Goal: Task Accomplishment & Management: Use online tool/utility

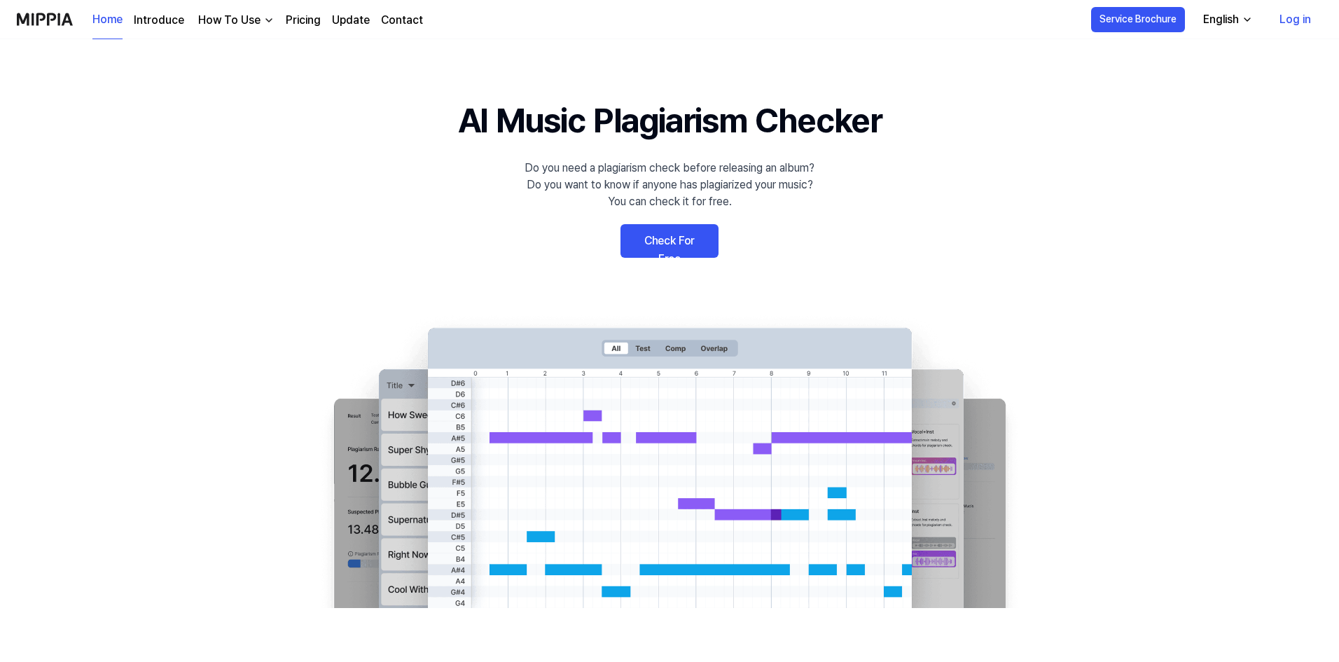
click at [702, 243] on link "Check For Free" at bounding box center [670, 241] width 98 height 34
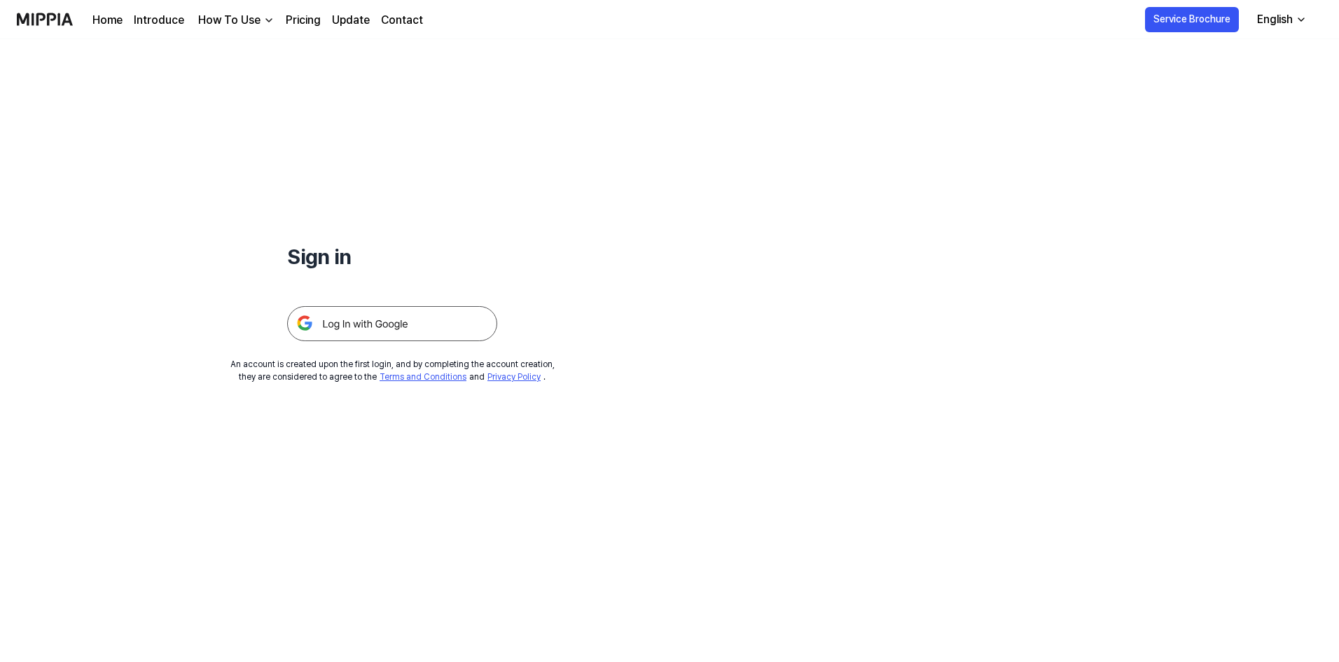
click at [497, 326] on img at bounding box center [392, 323] width 210 height 35
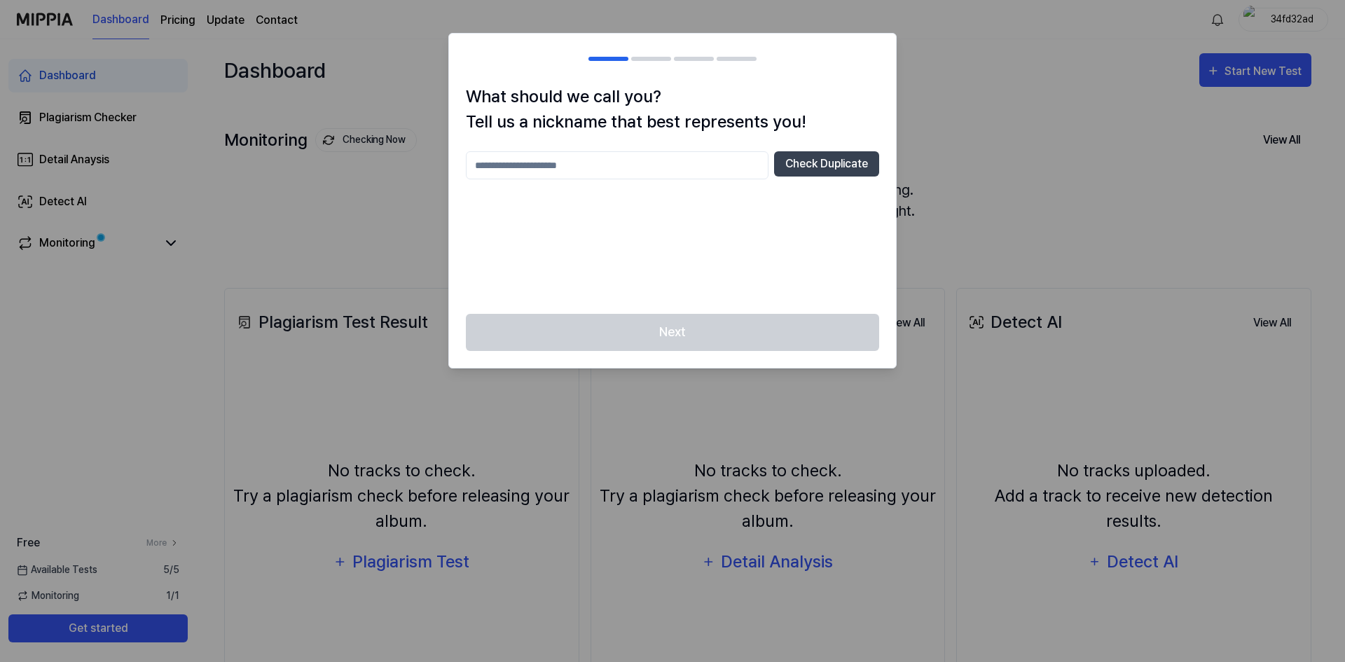
click at [735, 171] on input "text" at bounding box center [617, 165] width 303 height 28
type input "*****"
click at [822, 168] on button "Check Duplicate" at bounding box center [826, 163] width 105 height 25
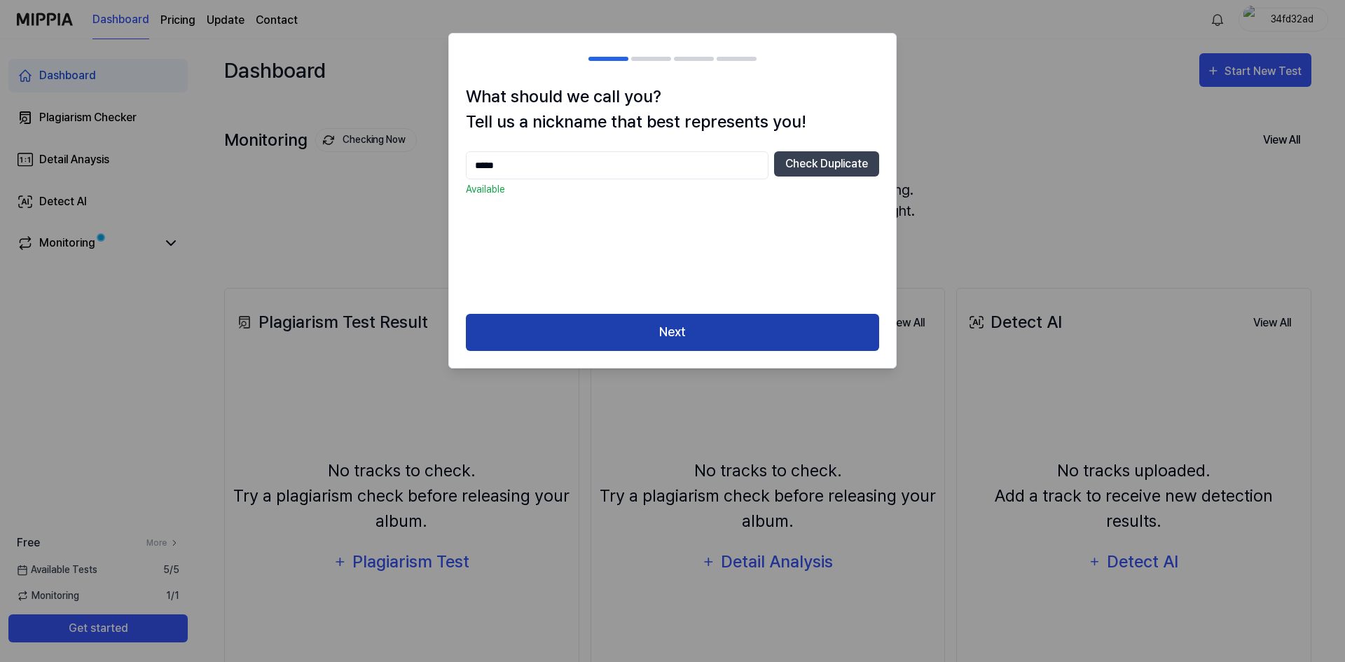
click at [791, 321] on button "Next" at bounding box center [672, 332] width 413 height 37
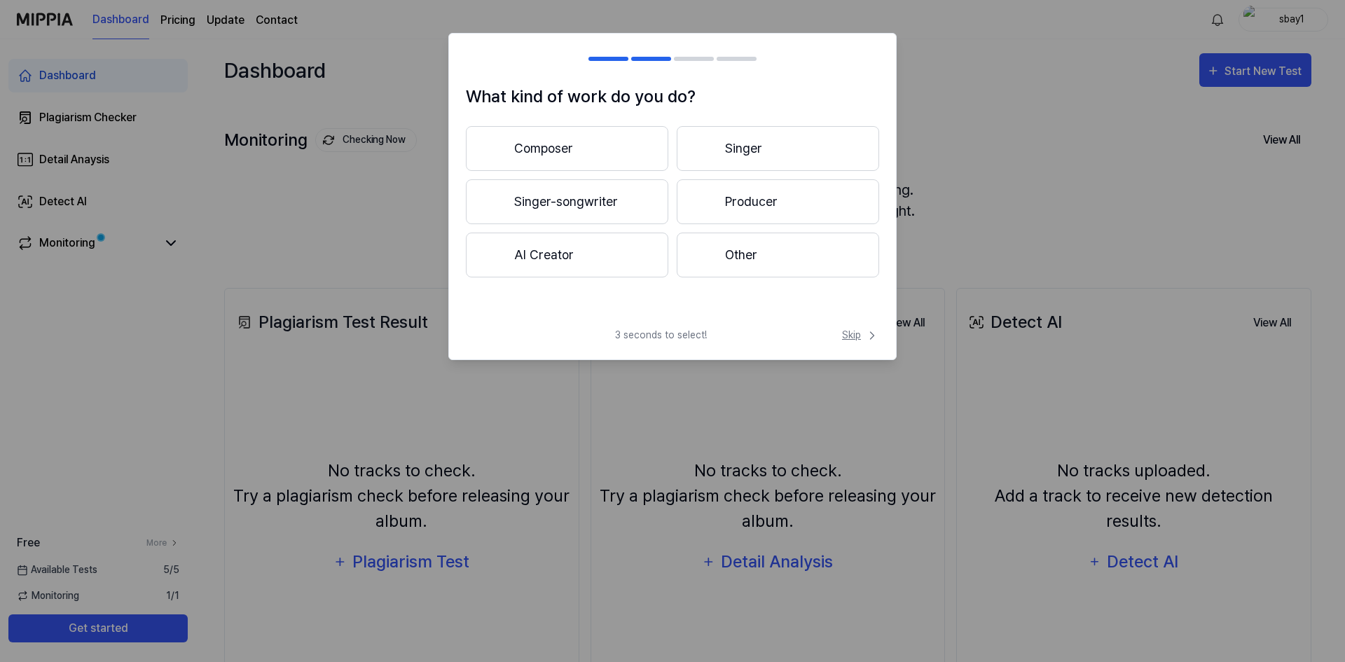
click at [845, 331] on span "Skip" at bounding box center [860, 335] width 37 height 15
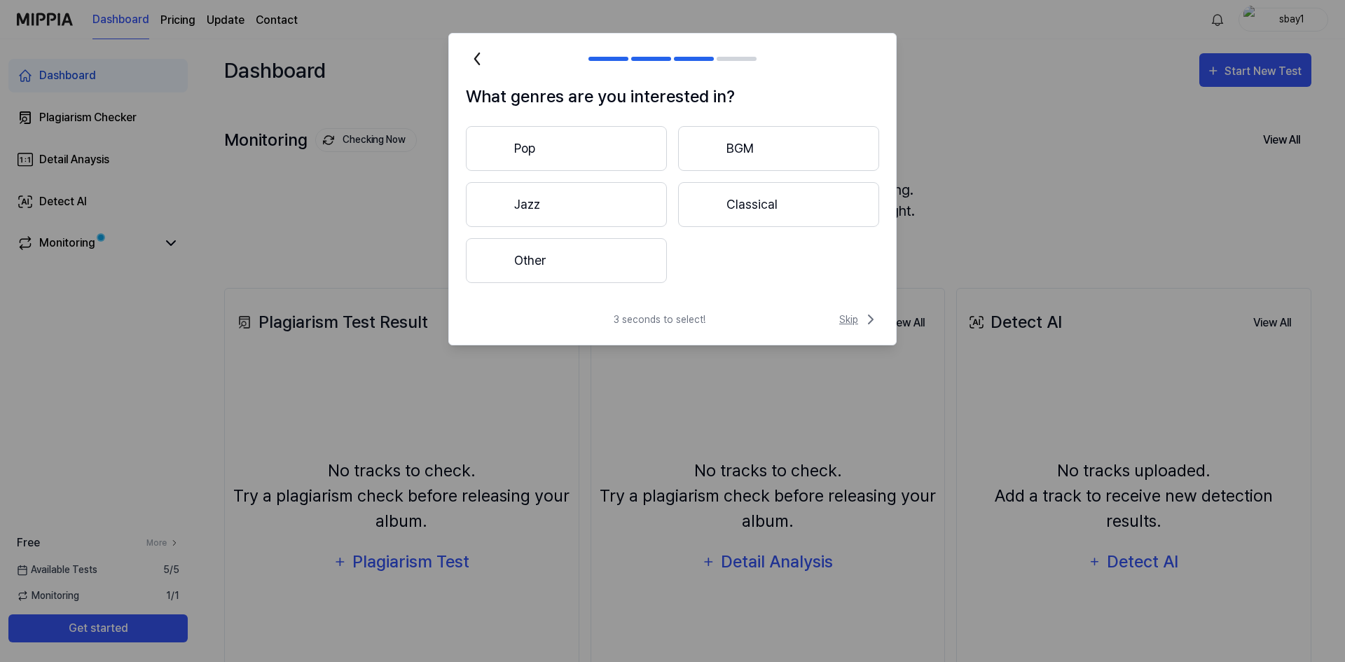
click at [856, 325] on span "Skip" at bounding box center [859, 319] width 40 height 17
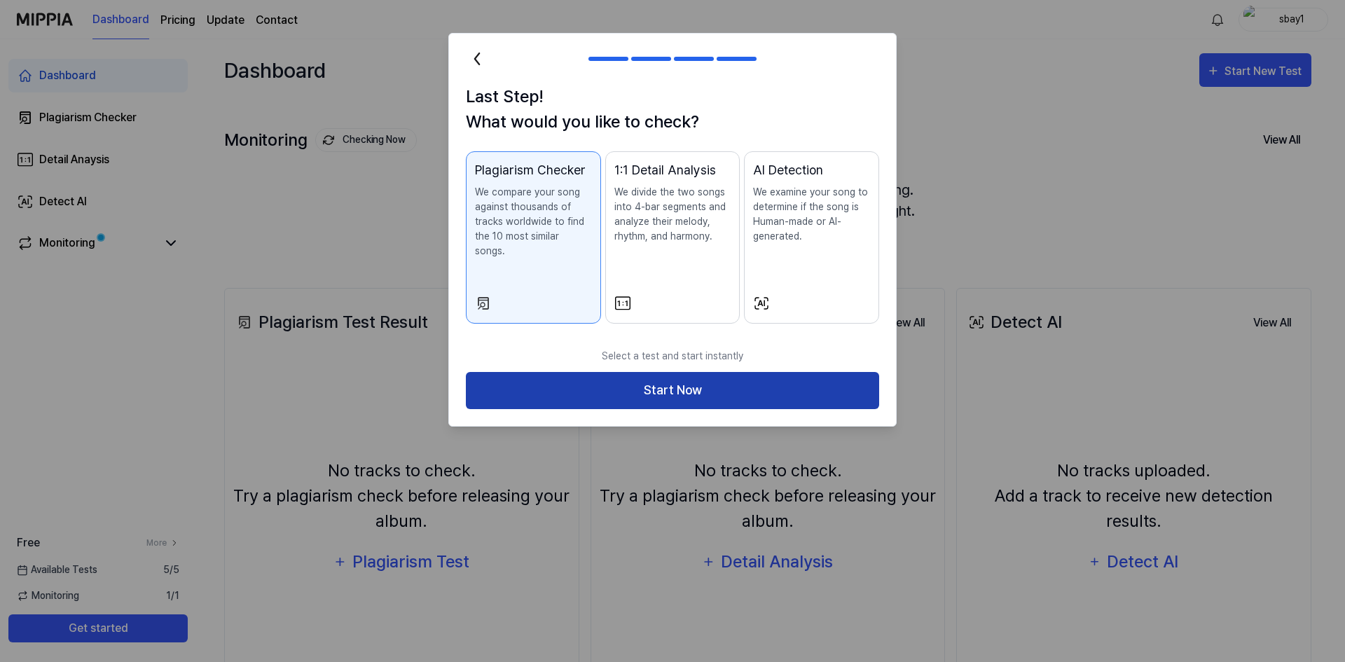
click at [839, 374] on button "Start Now" at bounding box center [672, 390] width 413 height 37
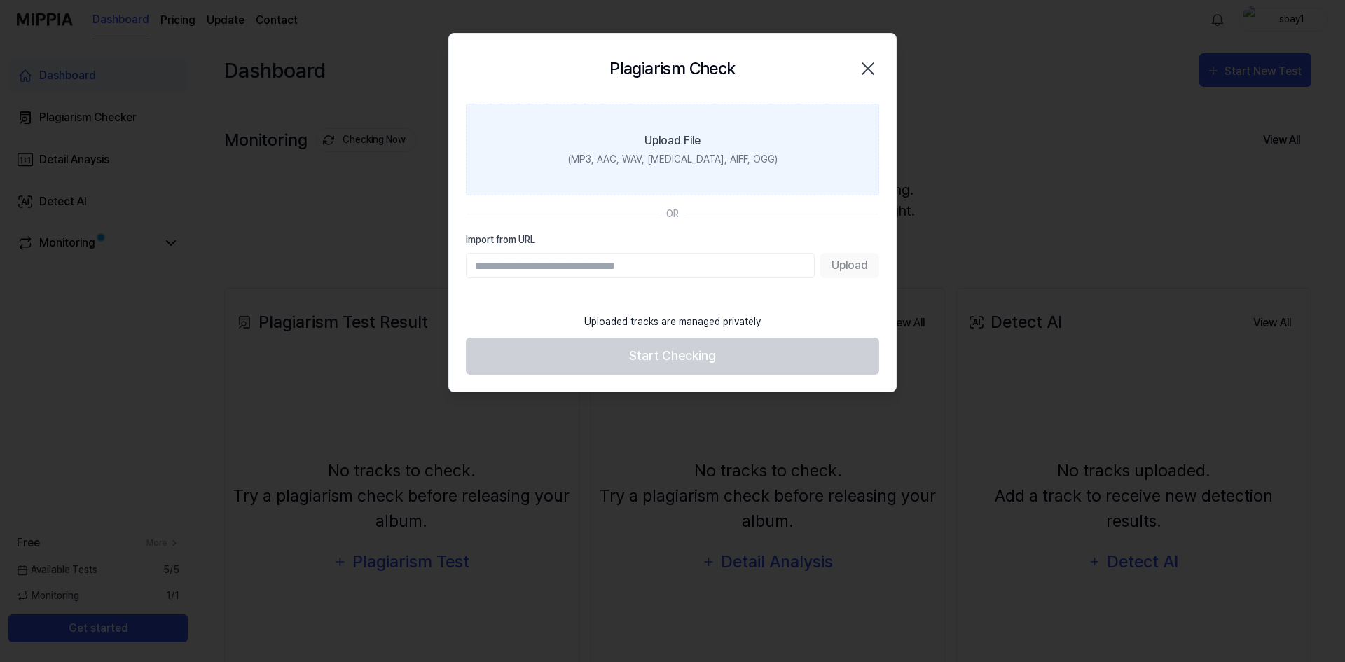
click at [833, 142] on label "Upload File (MP3, AAC, WAV, FLAC, AIFF, OGG)" at bounding box center [672, 150] width 413 height 92
click at [0, 0] on input "Upload File (MP3, AAC, WAV, FLAC, AIFF, OGG)" at bounding box center [0, 0] width 0 height 0
click at [712, 163] on div "(MP3, AAC, WAV, FLAC, AIFF, OGG)" at bounding box center [672, 159] width 209 height 15
click at [0, 0] on input "Upload File (MP3, AAC, WAV, FLAC, AIFF, OGG)" at bounding box center [0, 0] width 0 height 0
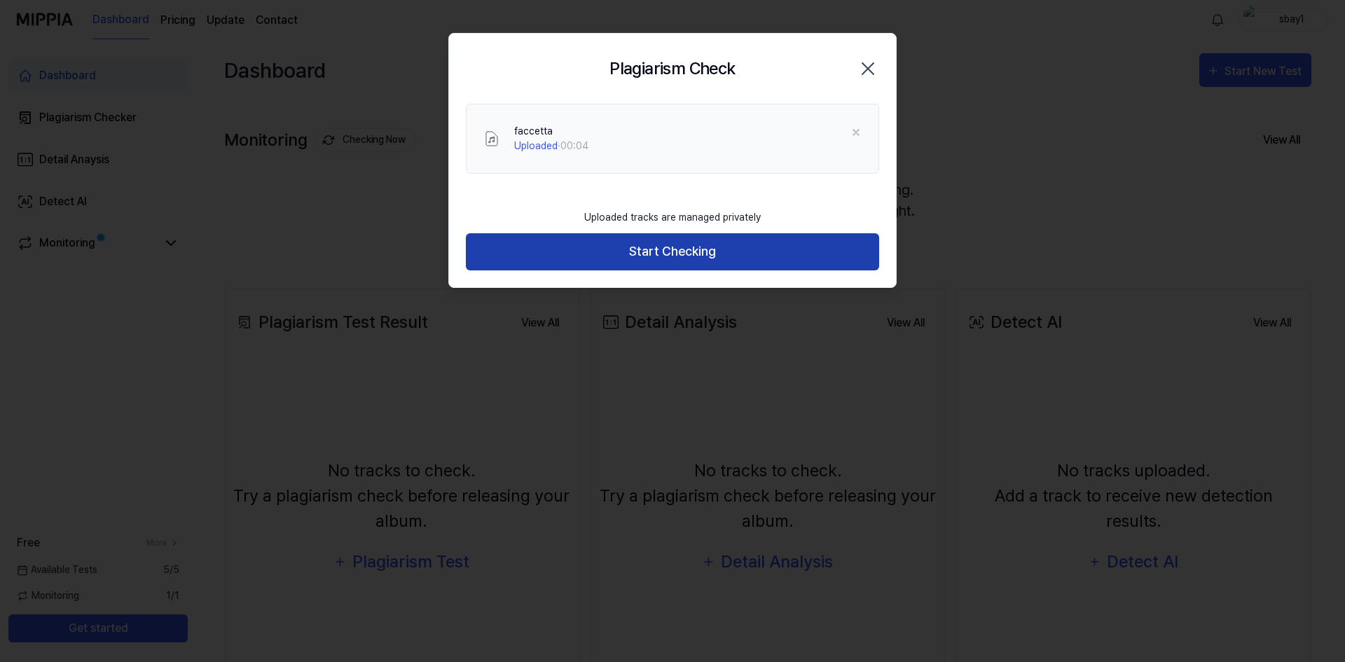
click at [690, 245] on button "Start Checking" at bounding box center [672, 251] width 413 height 37
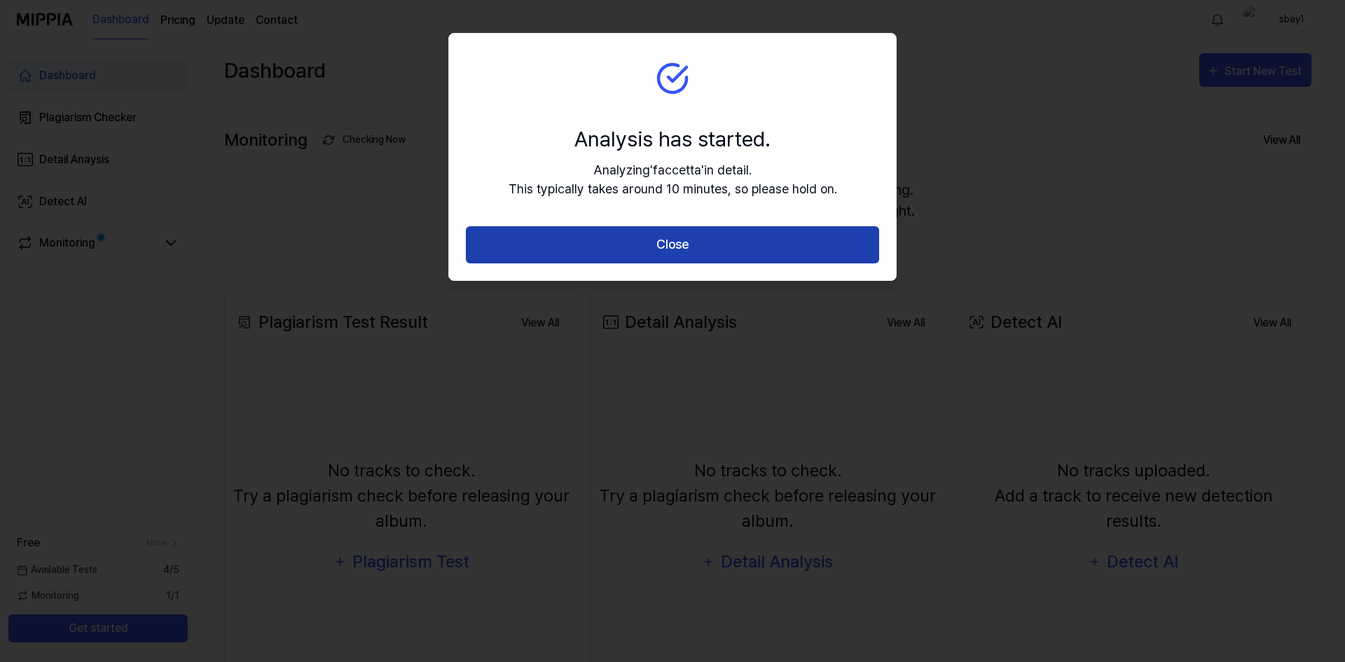
click at [723, 235] on button "Close" at bounding box center [672, 244] width 413 height 37
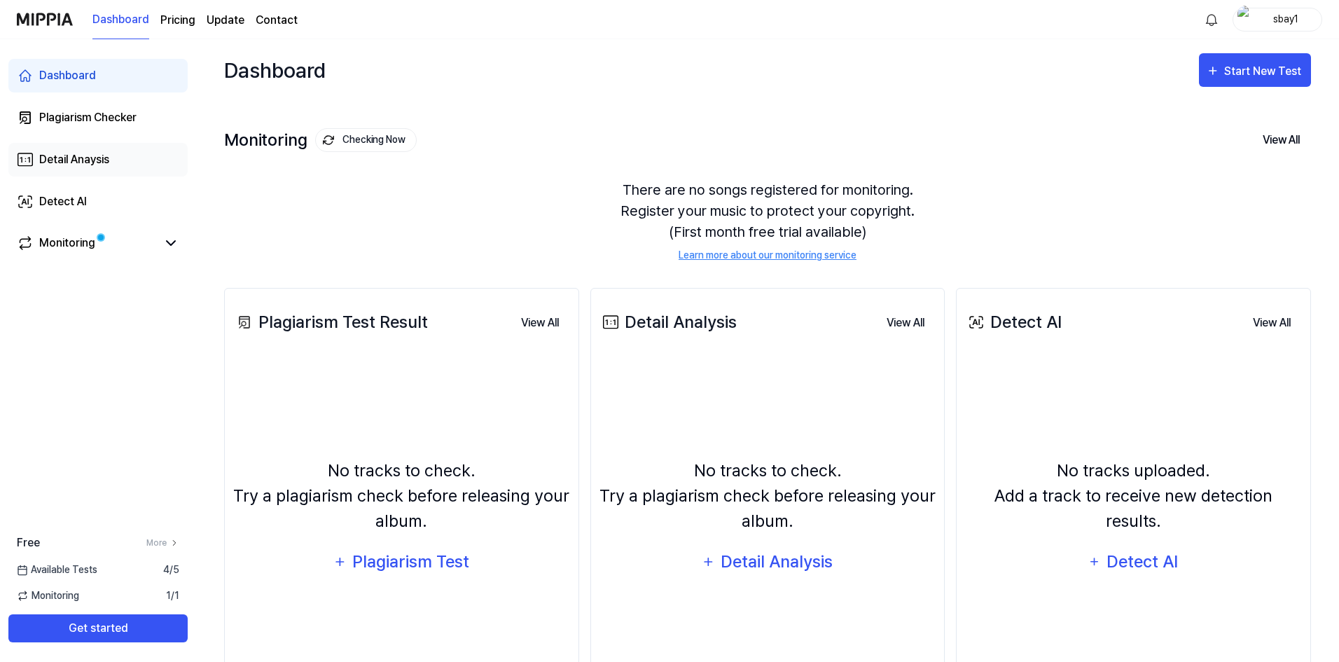
click at [119, 158] on link "Detail Anaysis" at bounding box center [97, 160] width 179 height 34
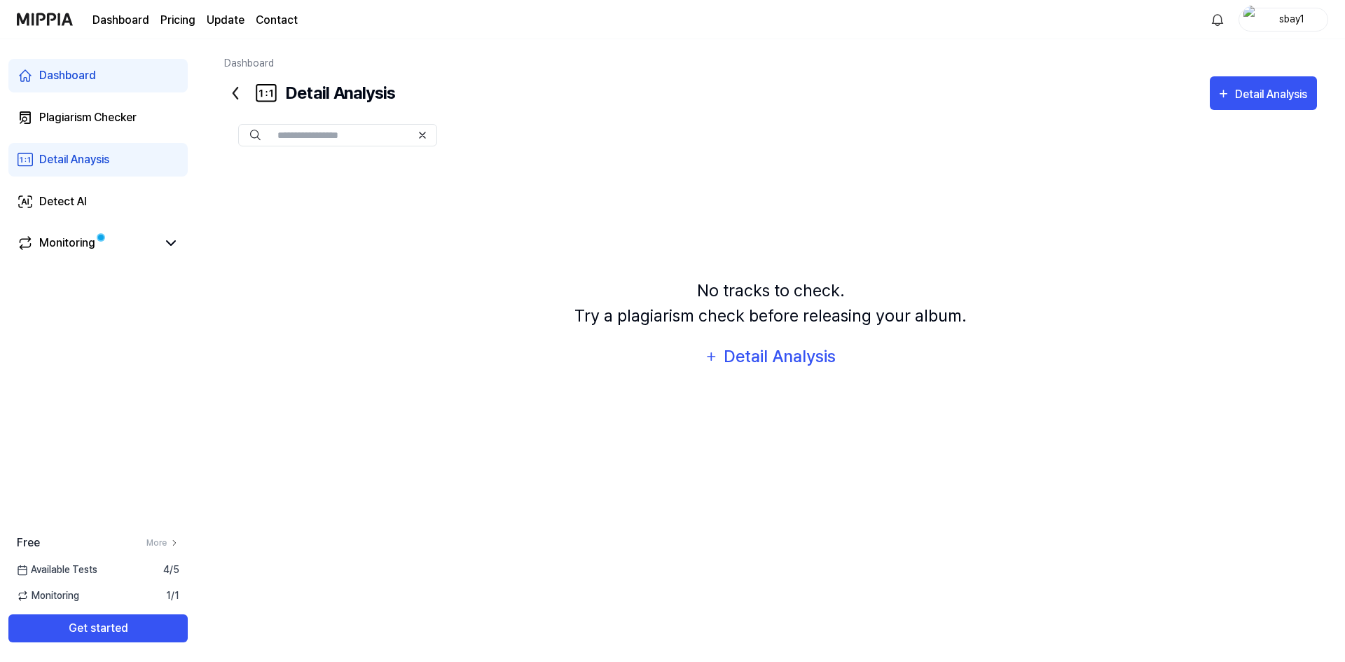
click at [109, 78] on link "Dashboard" at bounding box center [97, 76] width 179 height 34
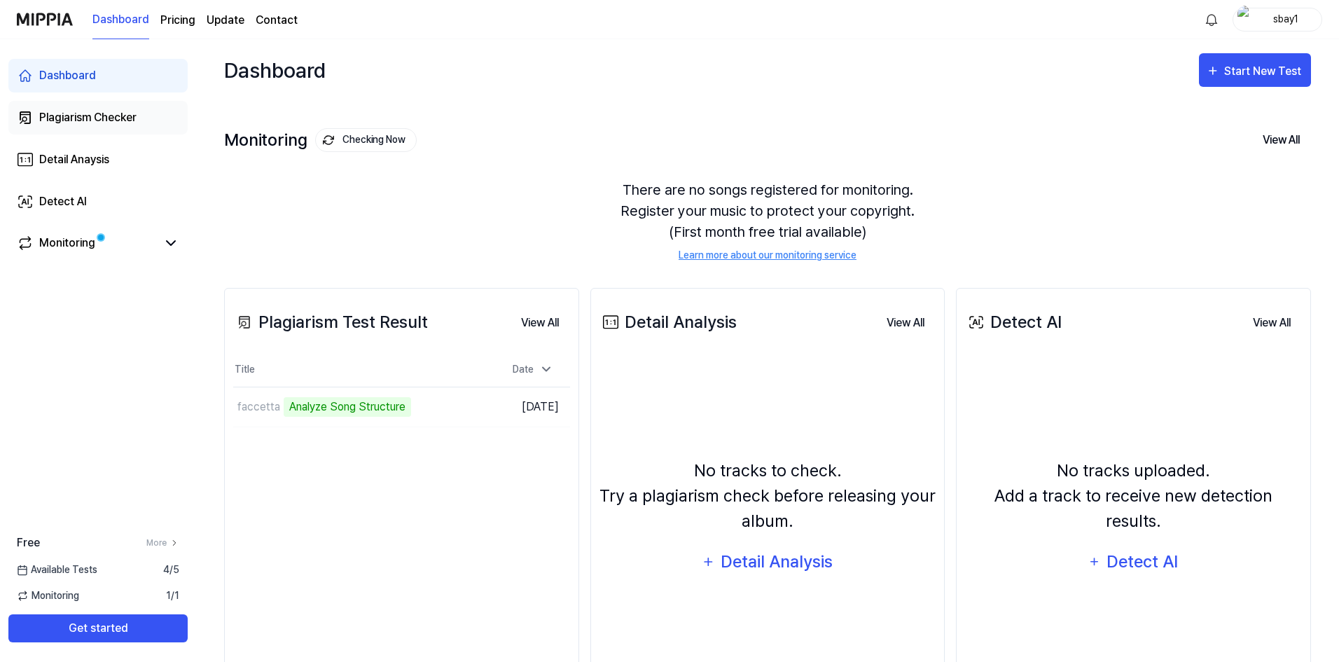
click at [116, 125] on div "Plagiarism Checker" at bounding box center [87, 117] width 97 height 17
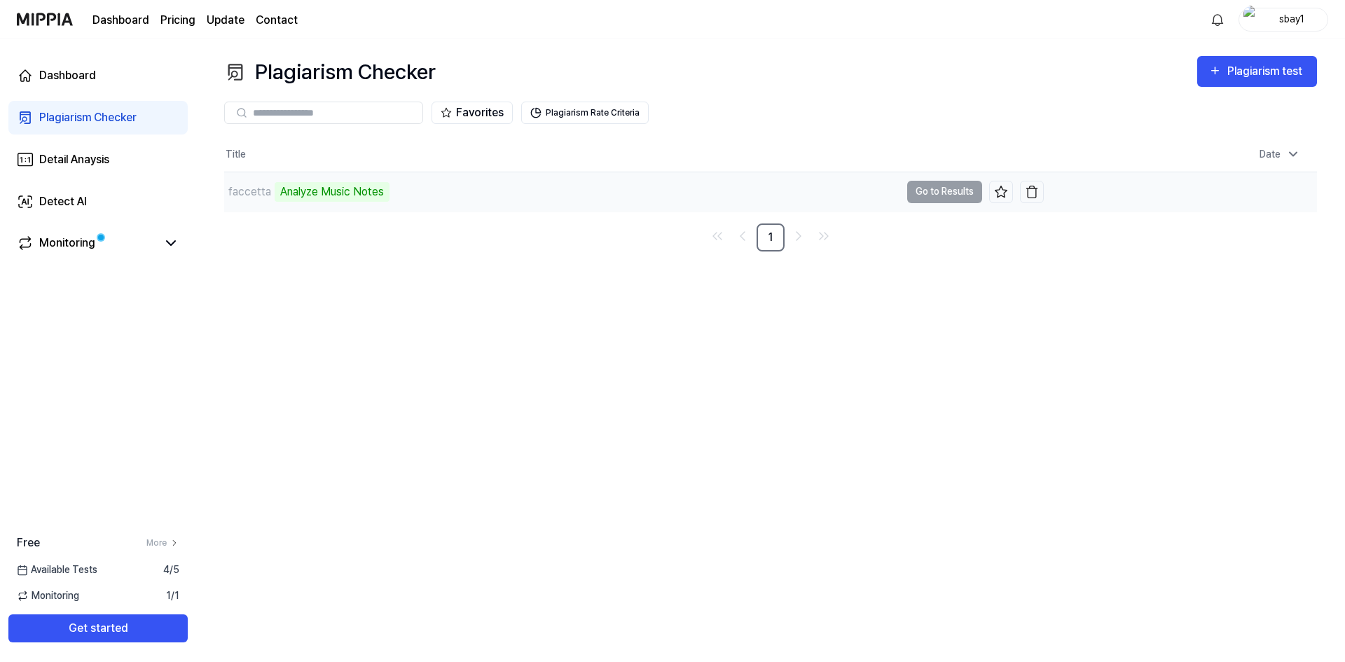
click at [581, 181] on div "faccetta Analyze Music Notes" at bounding box center [562, 191] width 676 height 39
drag, startPoint x: 445, startPoint y: 193, endPoint x: 848, endPoint y: 212, distance: 403.9
click at [445, 193] on div "faccetta Analyze Music Notes" at bounding box center [562, 191] width 676 height 39
click at [957, 193] on td "faccetta Analyze Music Notes Go to Results" at bounding box center [633, 191] width 819 height 39
drag, startPoint x: 454, startPoint y: 212, endPoint x: 555, endPoint y: 192, distance: 103.4
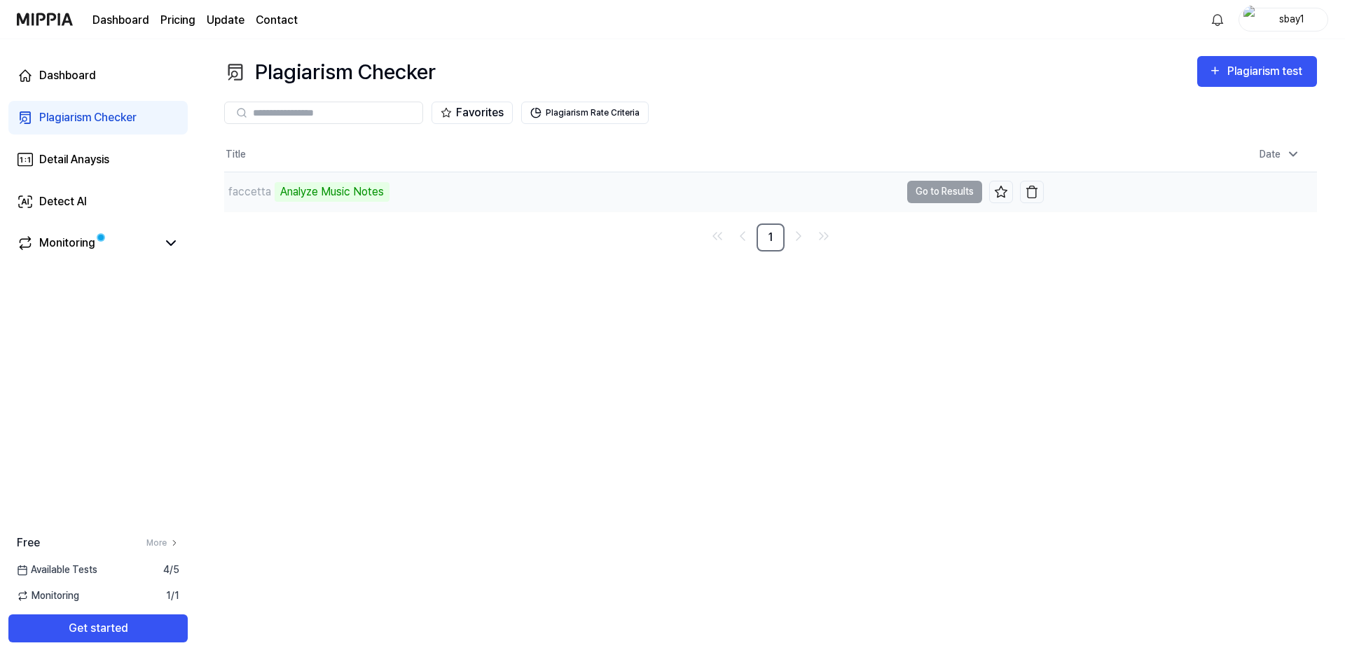
click at [454, 212] on table "Title Date faccetta Analyze Music Notes Go to Results Aug 18, 2025, 3:27 AM" at bounding box center [770, 175] width 1093 height 74
click at [313, 193] on div "Analyze Music Notes" at bounding box center [332, 192] width 115 height 20
click at [939, 190] on td "faccetta Analyze Music Notes Go to Results" at bounding box center [633, 191] width 819 height 39
click at [378, 186] on div "Analyze Music Notes" at bounding box center [332, 192] width 115 height 20
click at [316, 188] on div "Analyze Music Notes" at bounding box center [332, 192] width 115 height 20
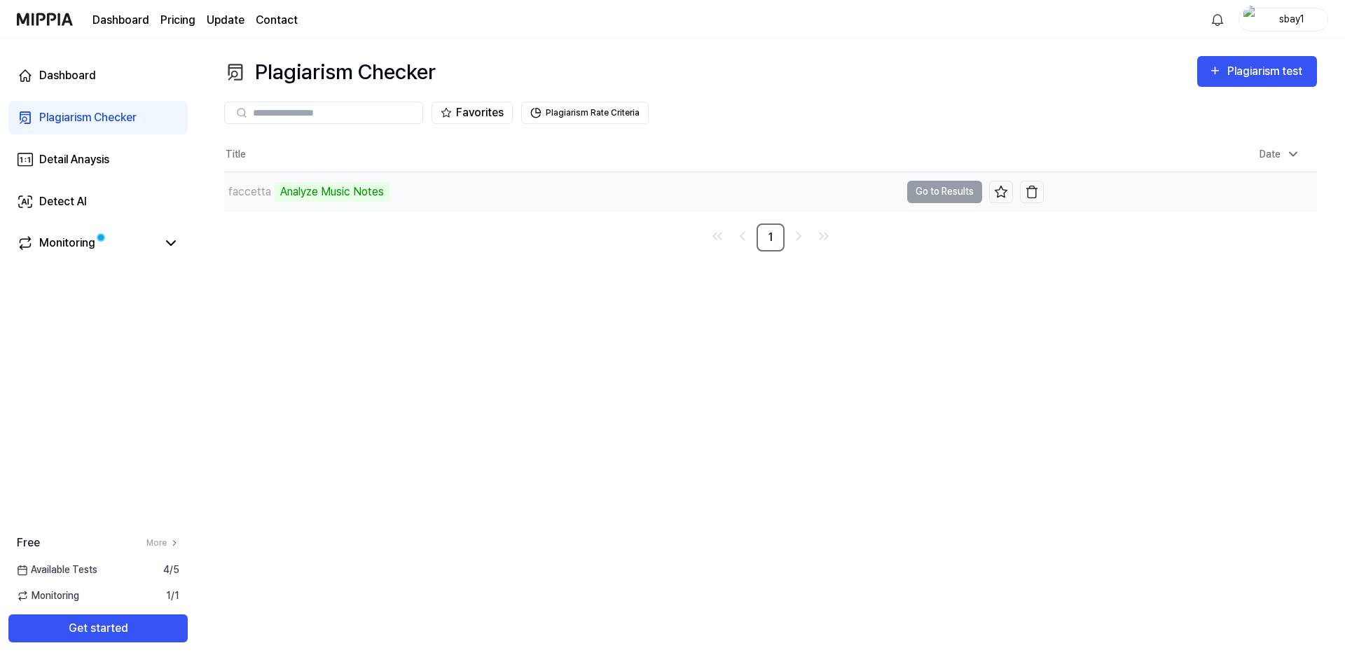
click at [303, 188] on div "Analyze Music Notes" at bounding box center [332, 192] width 115 height 20
click at [928, 200] on td "faccetta Analyze Music Notes Go to Results" at bounding box center [633, 191] width 819 height 39
click at [955, 186] on td "faccetta Analyze Music Notes Go to Results" at bounding box center [633, 191] width 819 height 39
drag, startPoint x: 412, startPoint y: 184, endPoint x: 382, endPoint y: 188, distance: 30.3
click at [411, 184] on div "faccetta Analyze Music Notes" at bounding box center [562, 191] width 676 height 39
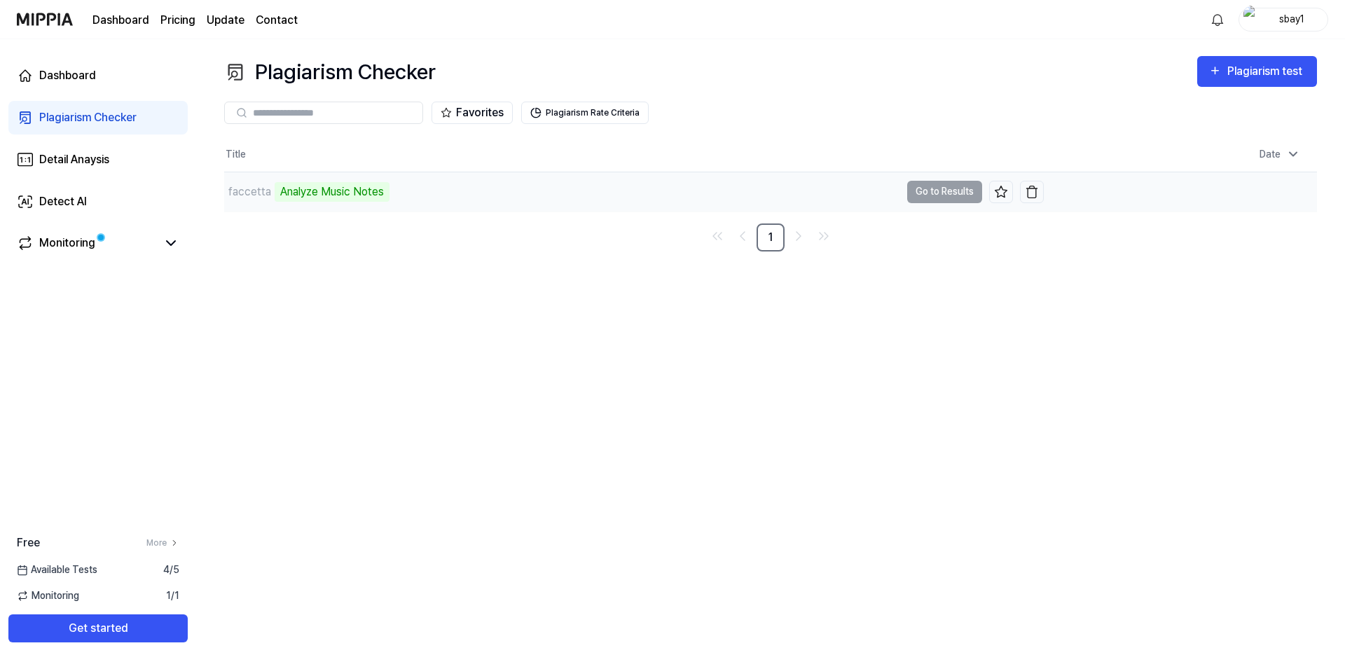
click at [341, 191] on div "Analyze Music Notes" at bounding box center [332, 192] width 115 height 20
click at [229, 195] on div "faccetta" at bounding box center [249, 191] width 43 height 17
click at [246, 195] on div "faccetta" at bounding box center [249, 191] width 43 height 17
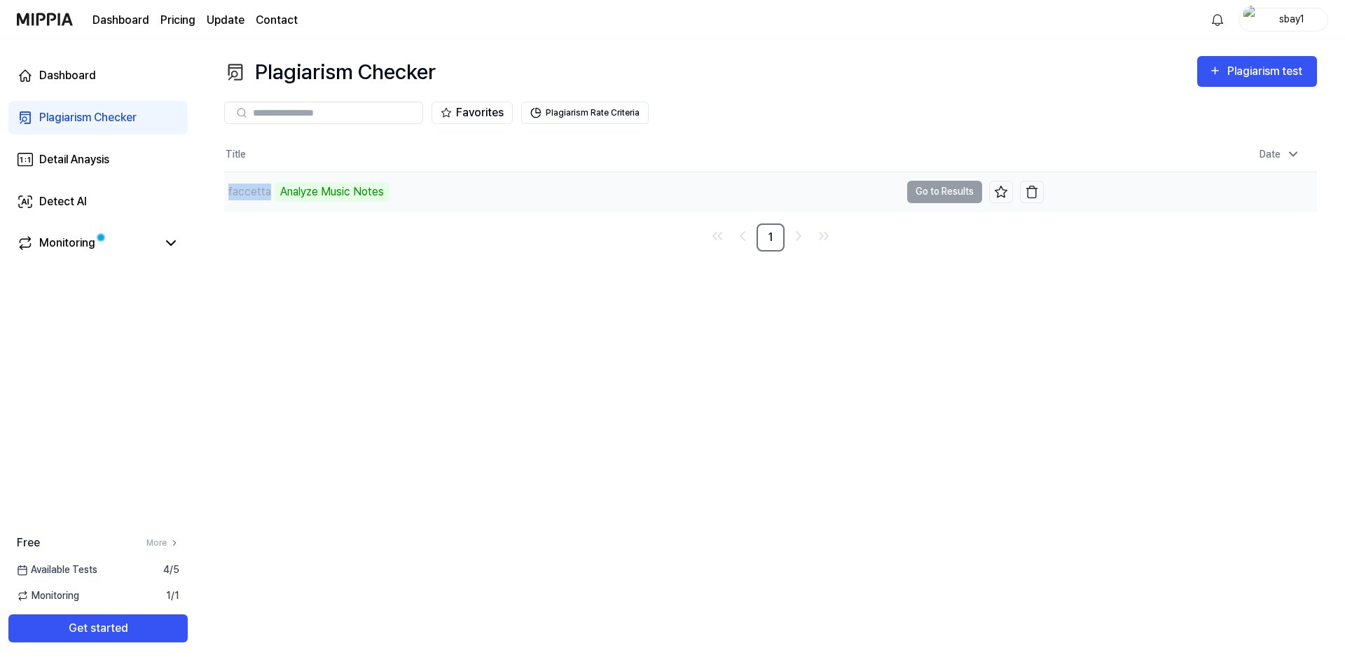
click at [246, 195] on div "faccetta" at bounding box center [249, 191] width 43 height 17
click at [752, 195] on div "faccetta Analyze Music Notes" at bounding box center [562, 191] width 676 height 39
click at [922, 194] on td "faccetta Analyze Music Notes Go to Results" at bounding box center [633, 191] width 819 height 39
click at [948, 190] on td "faccetta Analyze Music Notes Go to Results" at bounding box center [633, 191] width 819 height 39
click at [311, 193] on div "Analyze Music Notes" at bounding box center [332, 192] width 115 height 20
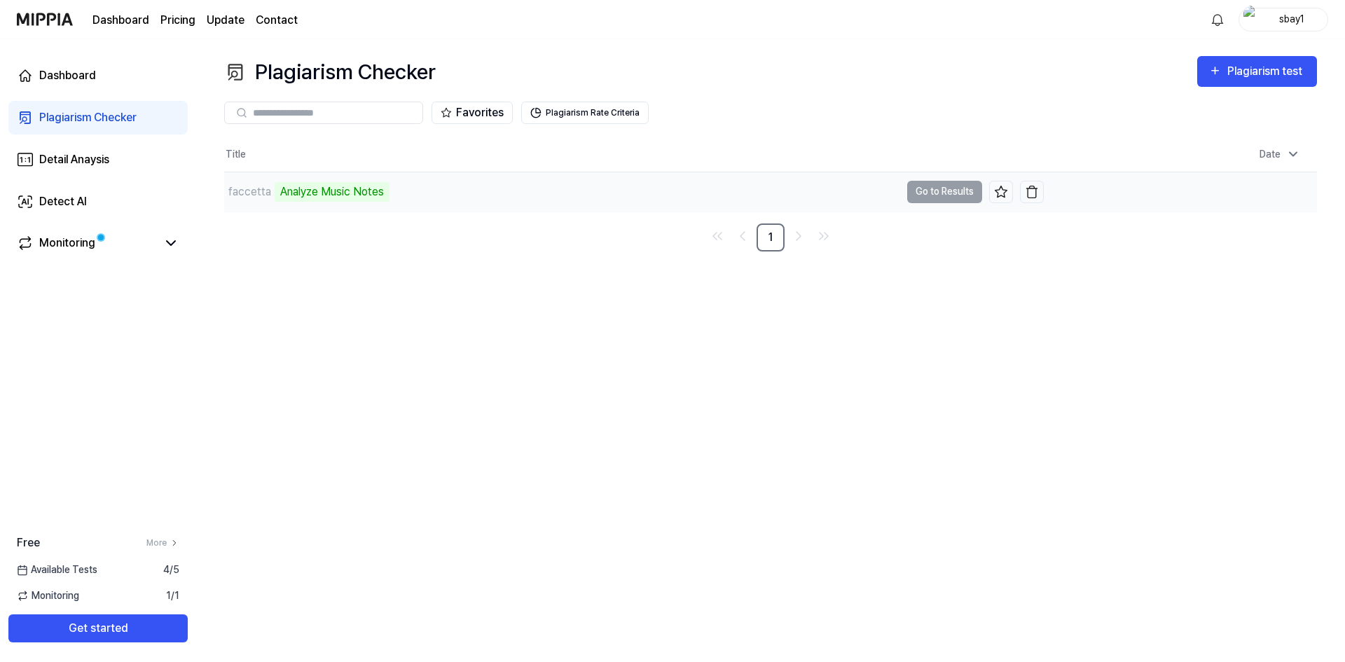
click at [249, 183] on div "faccetta" at bounding box center [249, 191] width 43 height 17
drag, startPoint x: 417, startPoint y: 195, endPoint x: 521, endPoint y: 194, distance: 103.7
click at [417, 195] on div "faccetta Analyze Music Notes" at bounding box center [562, 191] width 676 height 39
click at [917, 187] on td "faccetta Analyze Music Notes Go to Results" at bounding box center [633, 191] width 819 height 39
click at [927, 188] on td "faccetta Analyze Music Notes Go to Results" at bounding box center [633, 191] width 819 height 39
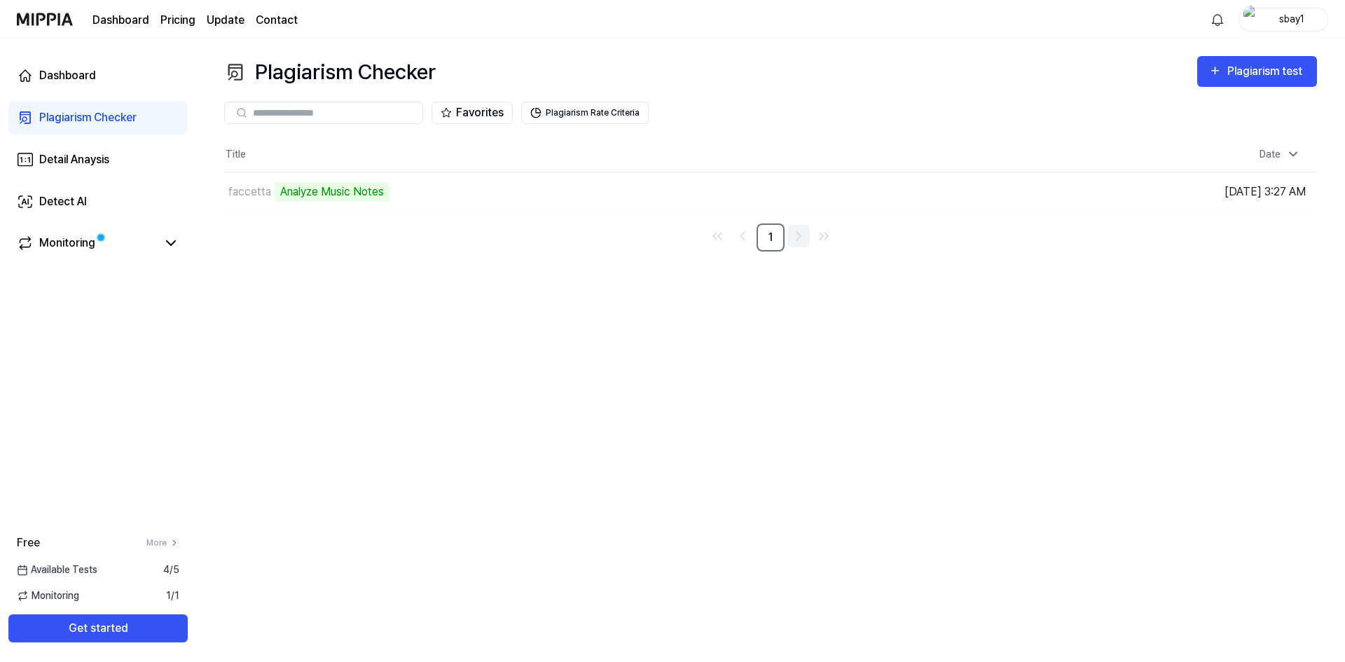
click at [790, 241] on icon "Go to next page" at bounding box center [798, 236] width 17 height 17
click at [732, 239] on ul "1" at bounding box center [770, 237] width 129 height 28
click at [733, 239] on link "Go to previous page" at bounding box center [742, 236] width 22 height 22
click at [817, 244] on icon "Go to last page" at bounding box center [823, 236] width 17 height 17
click at [803, 242] on icon "Go to next page" at bounding box center [798, 236] width 17 height 17
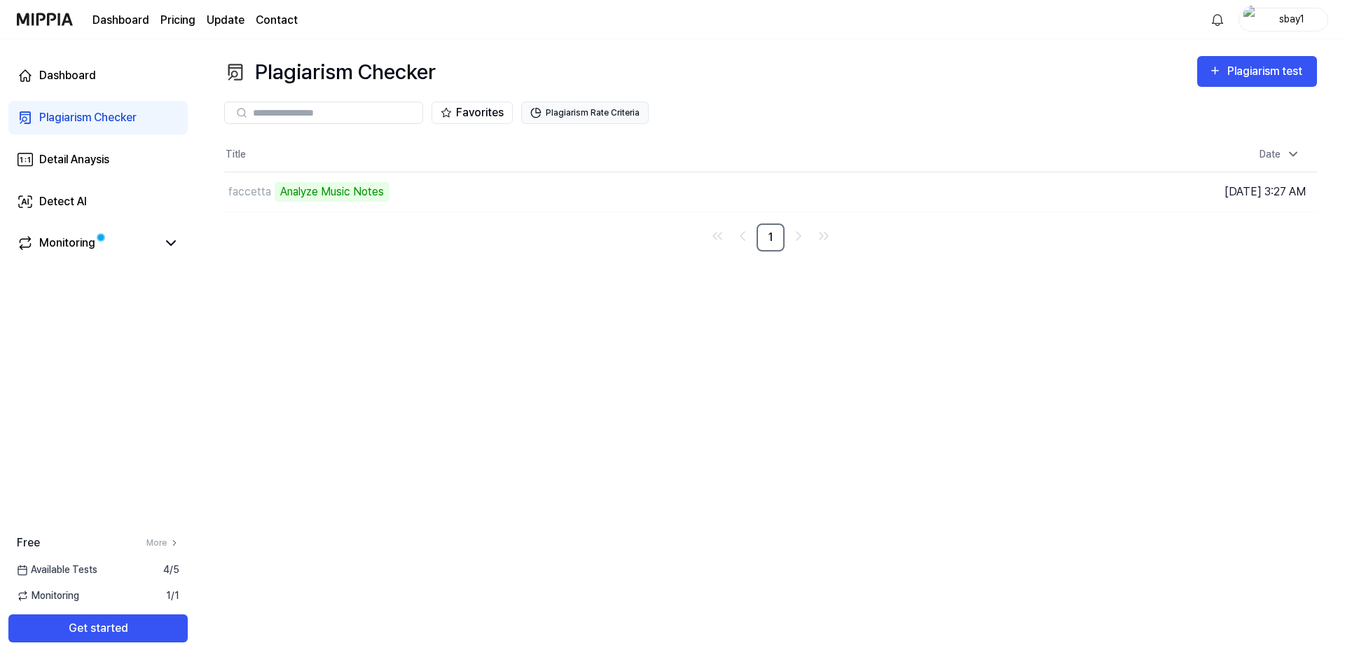
click at [614, 111] on button "Plagiarism Rate Criteria" at bounding box center [584, 113] width 127 height 22
click at [686, 113] on div "Favorites Plagiarism Rate Criteria" at bounding box center [770, 113] width 1093 height 22
